Goal: Understand process/instructions

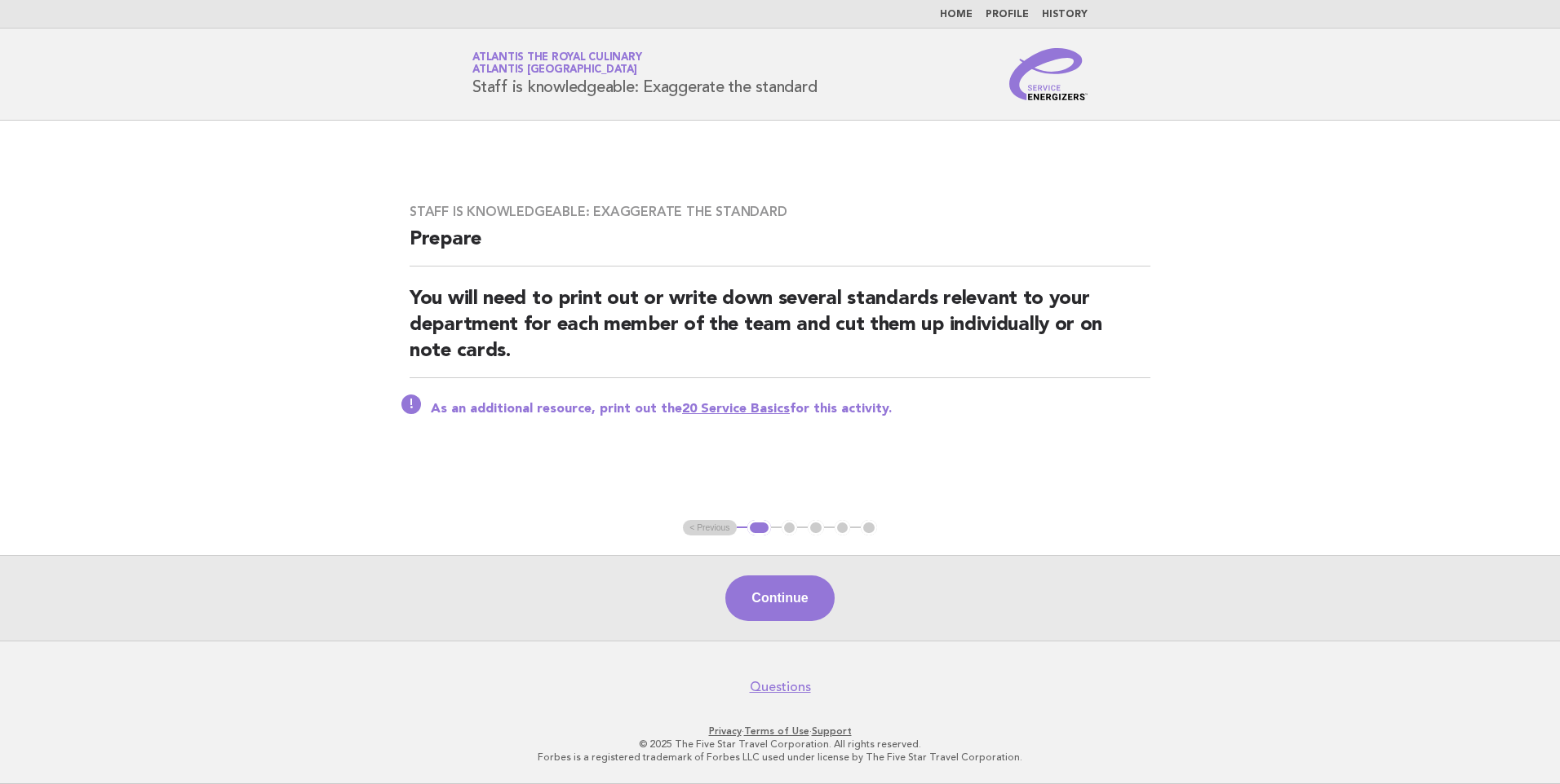
click at [962, 15] on link "Home" at bounding box center [955, 14] width 32 height 10
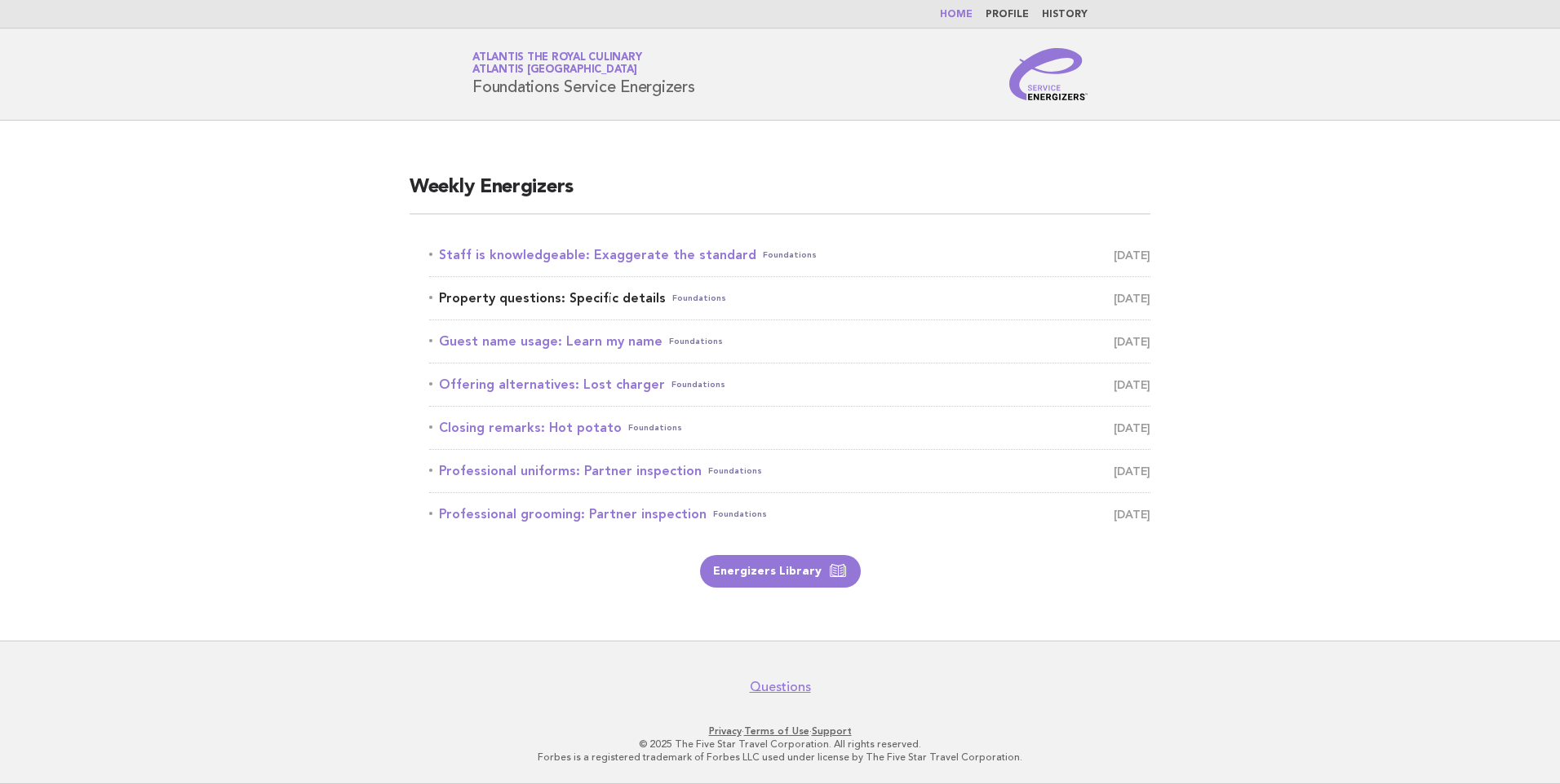
click at [540, 295] on link "Property questions: Specific details Foundations September 27" at bounding box center [789, 298] width 721 height 23
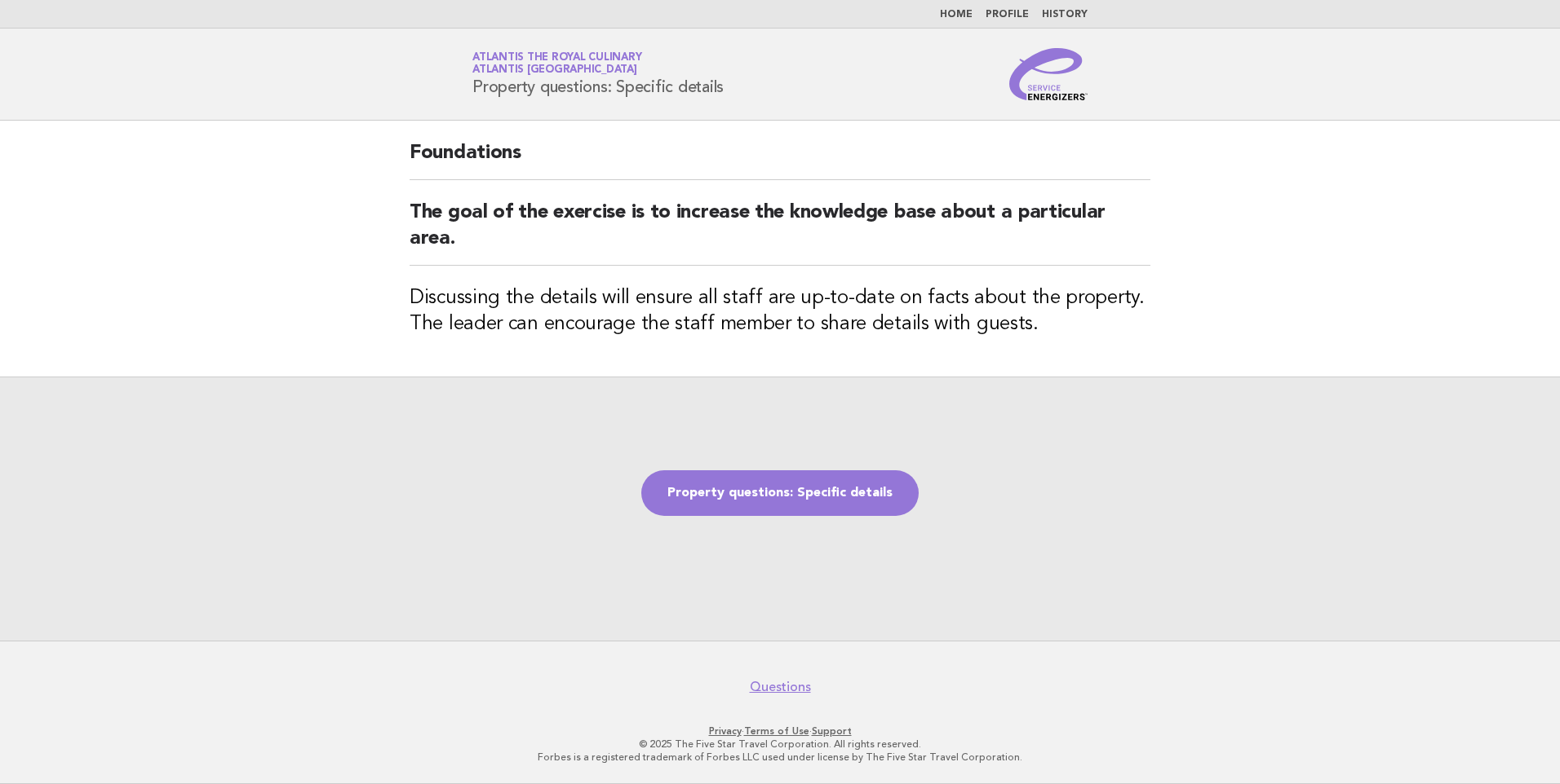
click at [956, 14] on link "Home" at bounding box center [955, 14] width 32 height 10
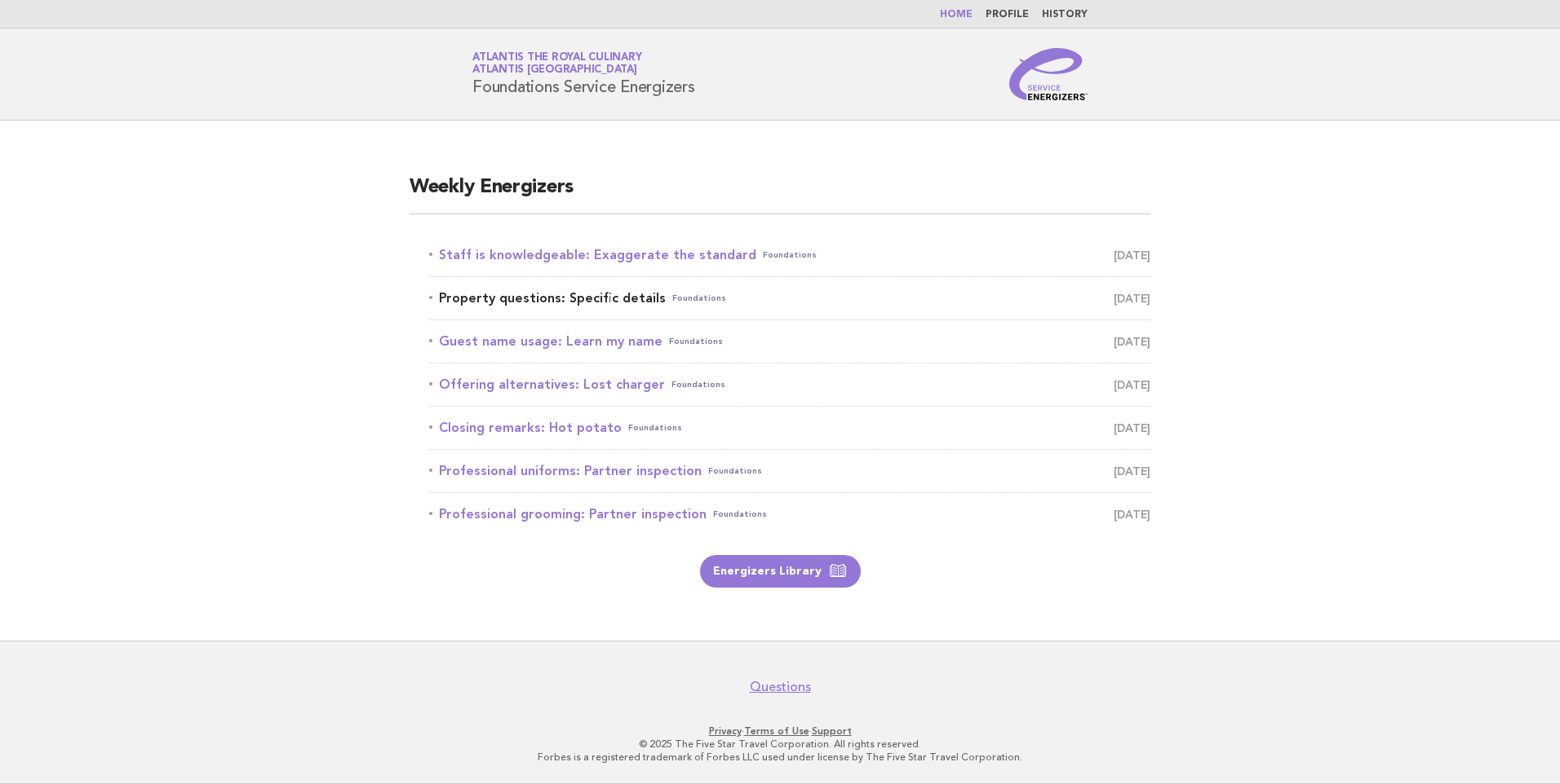
click at [524, 300] on link "Property questions: Specific details Foundations [DATE]" at bounding box center [789, 298] width 721 height 23
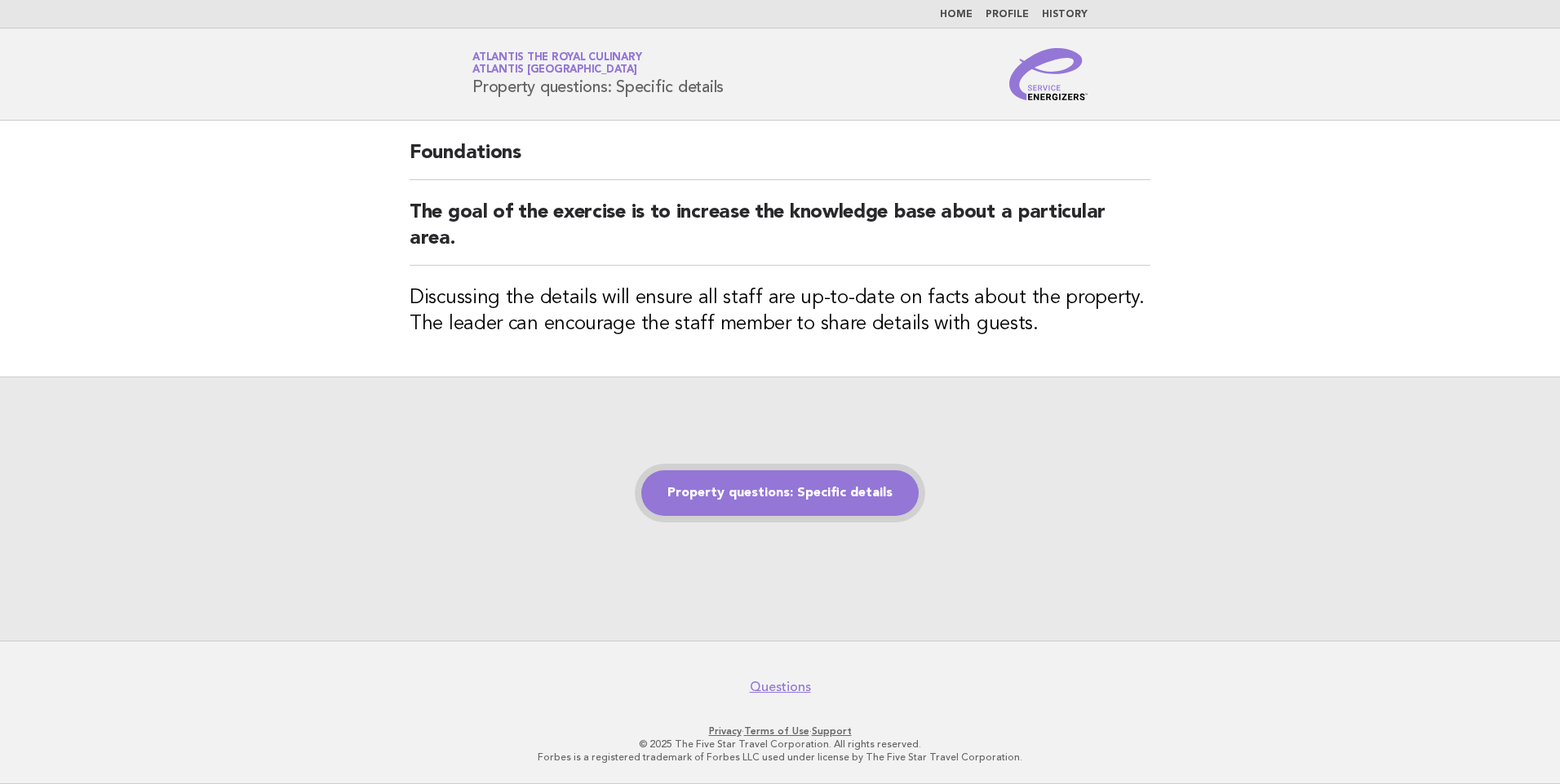
click at [711, 498] on link "Property questions: Specific details" at bounding box center [780, 493] width 277 height 45
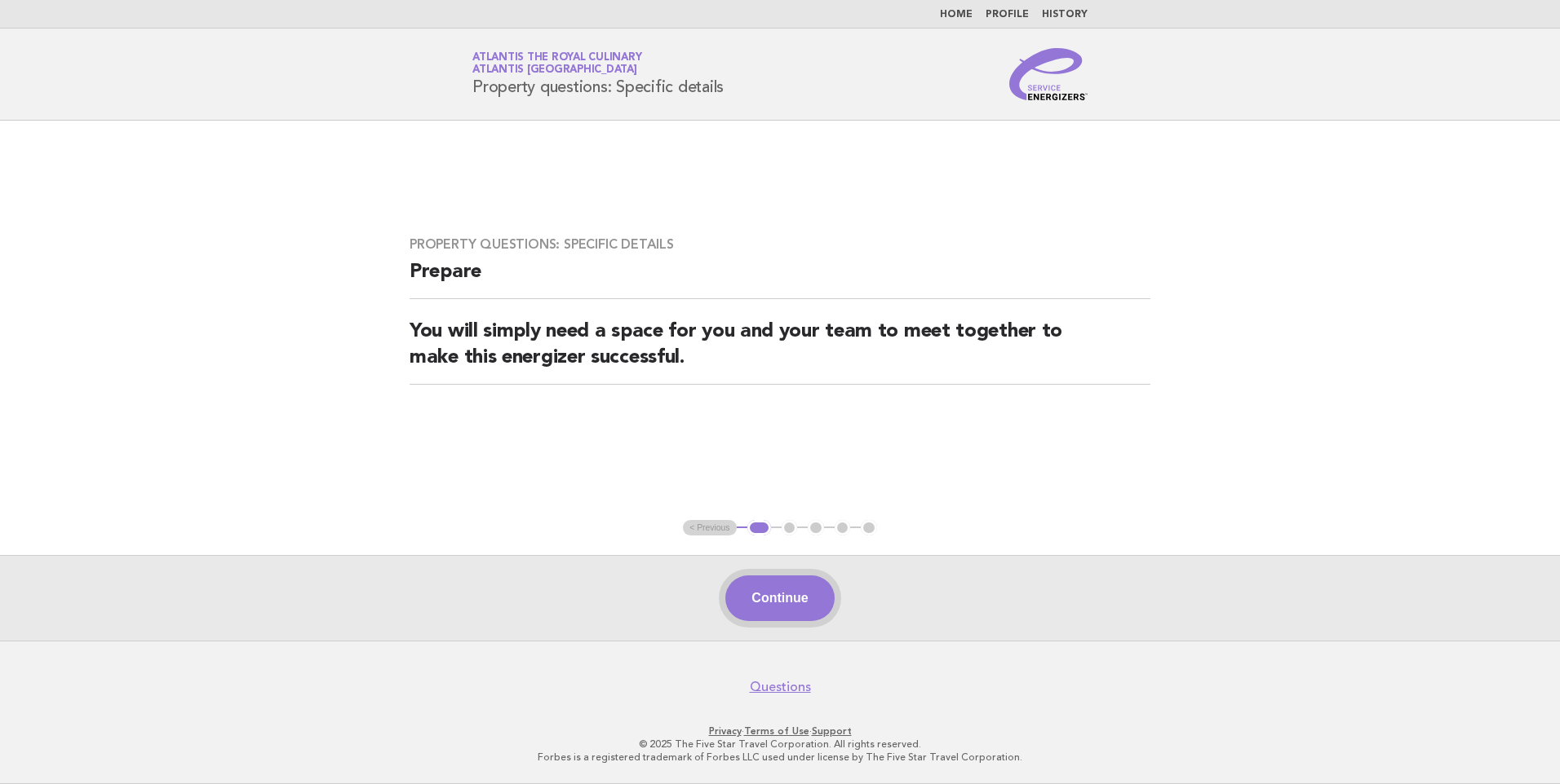
click at [737, 589] on button "Continue" at bounding box center [779, 598] width 108 height 45
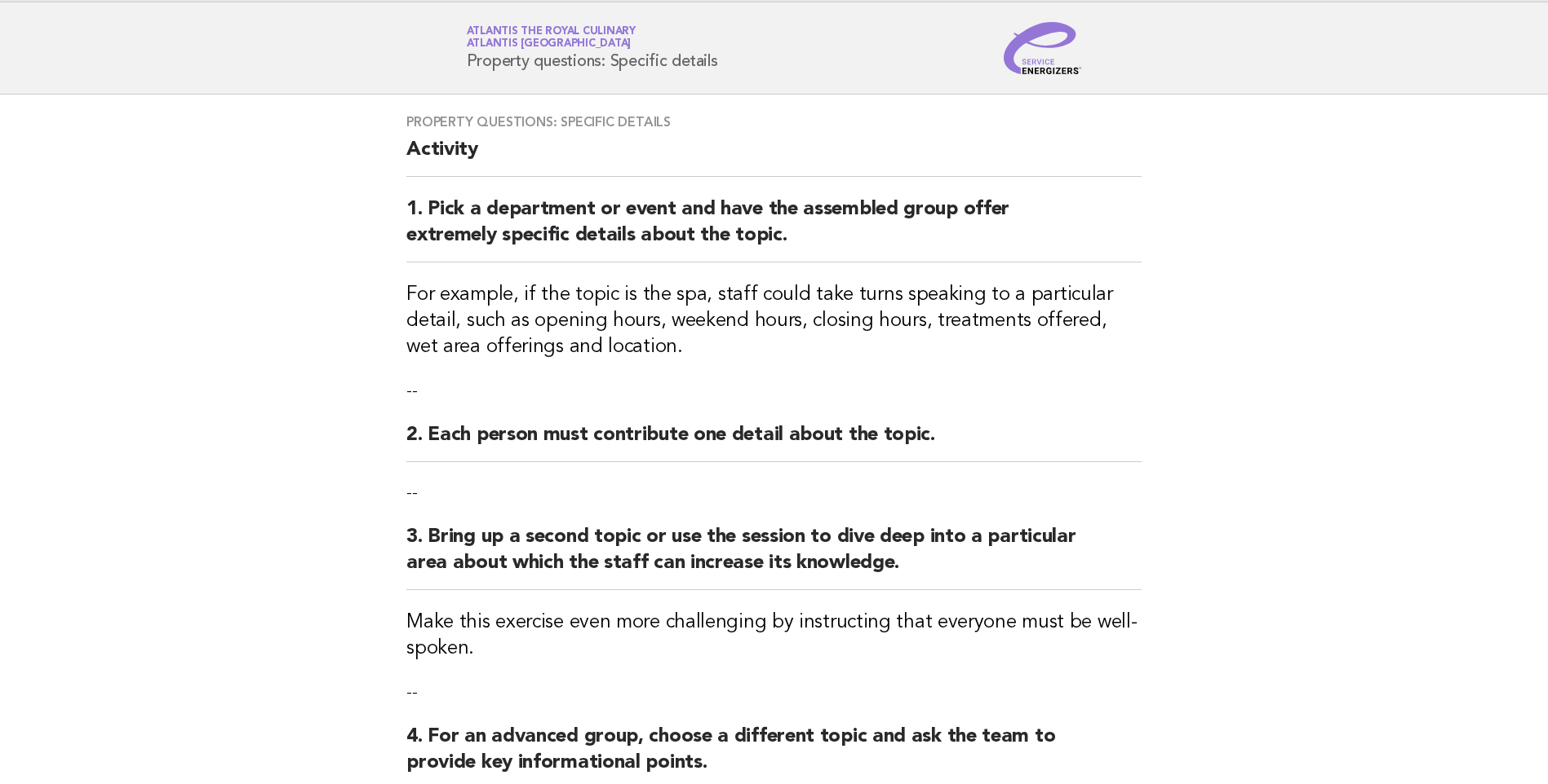
scroll to position [381, 0]
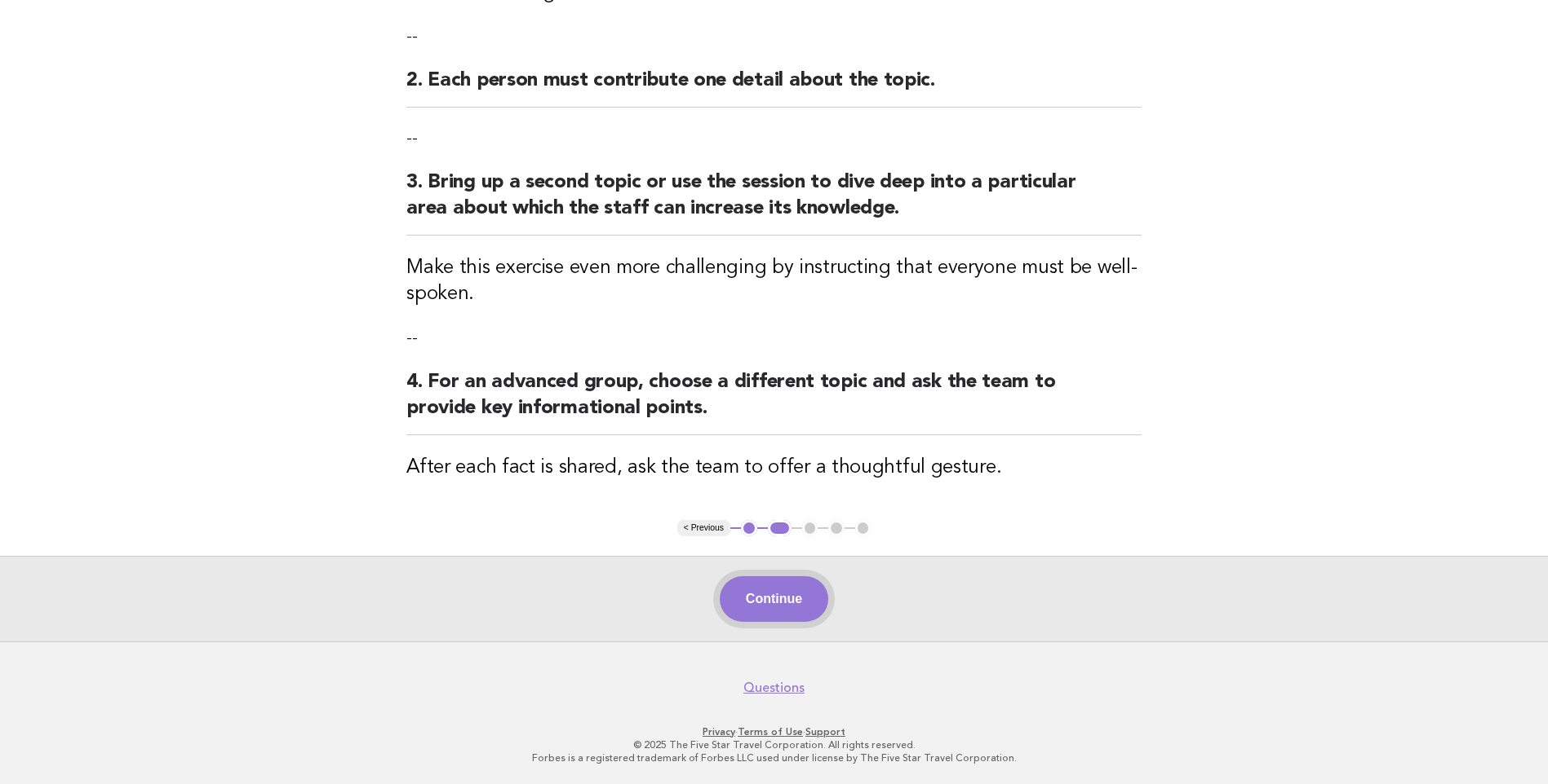
click at [750, 606] on button "Continue" at bounding box center [774, 599] width 108 height 45
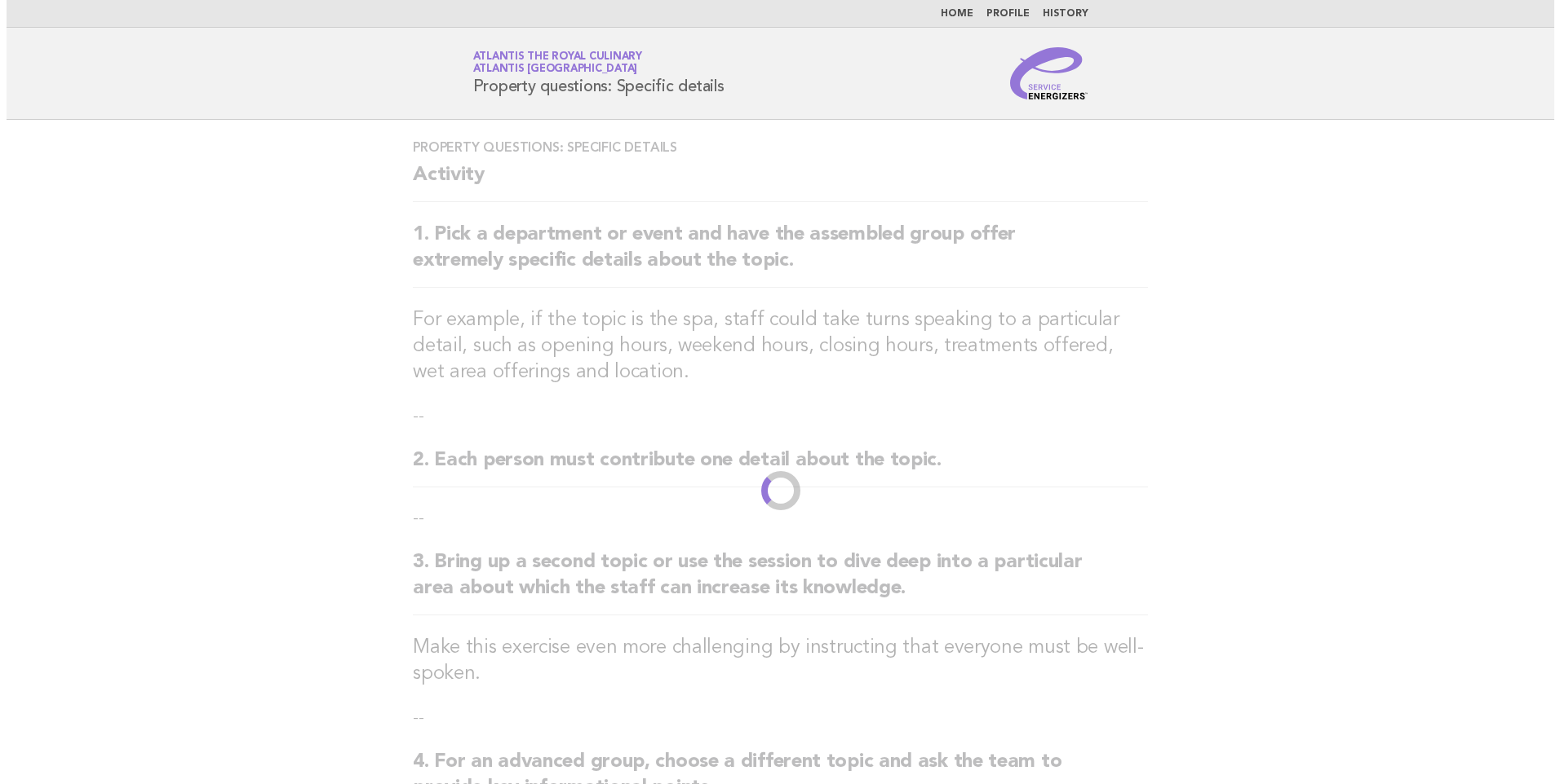
scroll to position [0, 0]
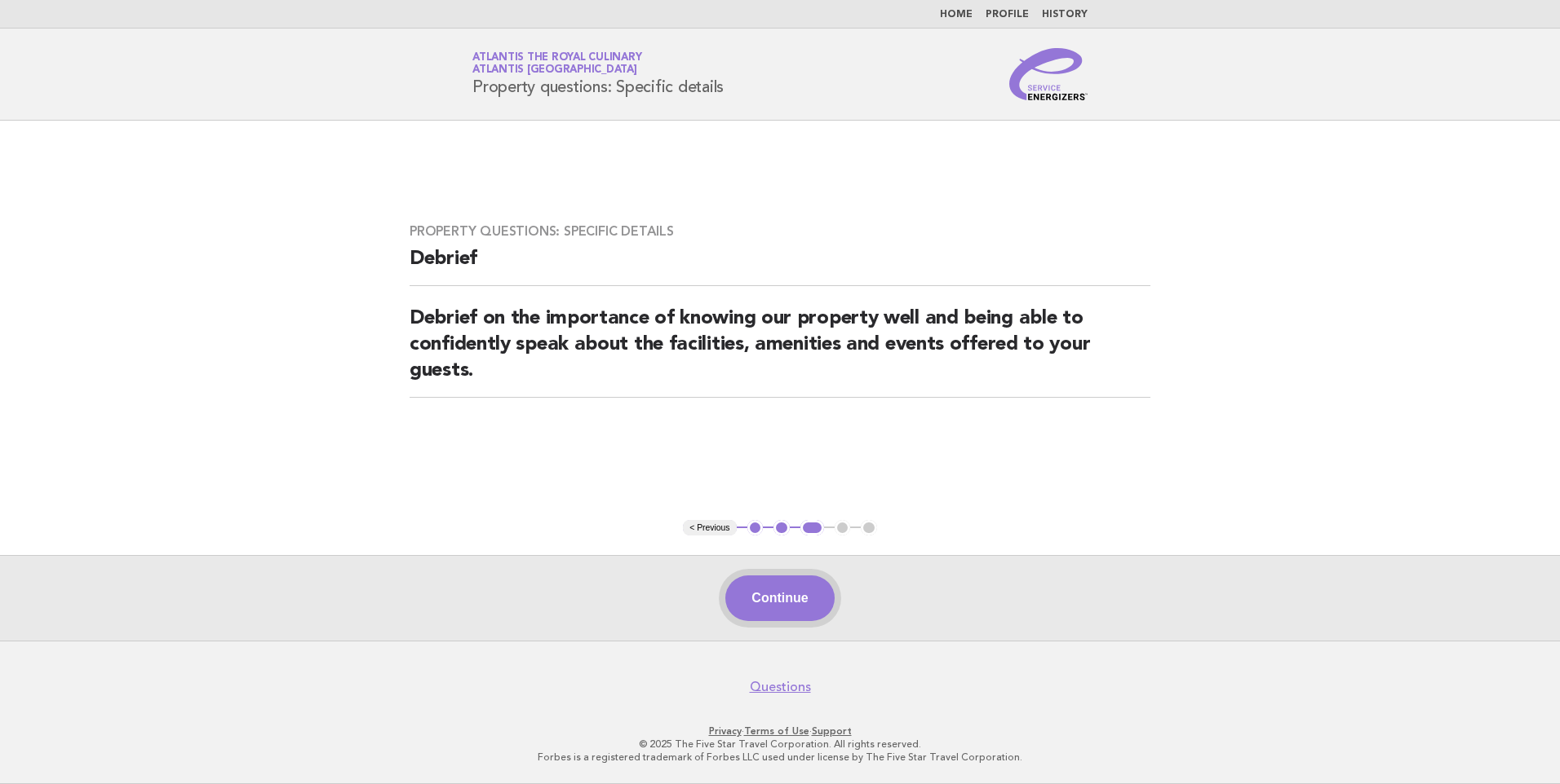
click at [772, 598] on button "Continue" at bounding box center [779, 598] width 108 height 45
